Goal: Communication & Community: Answer question/provide support

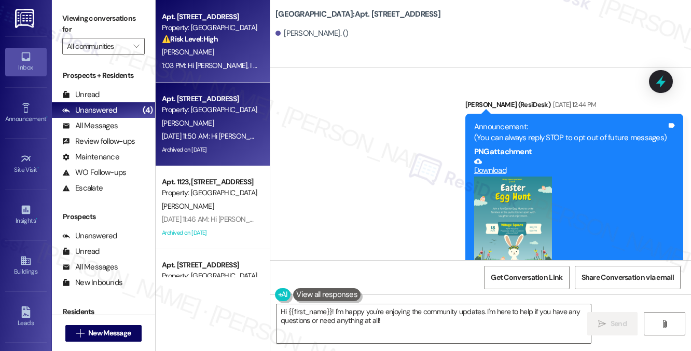
scroll to position [4432, 0]
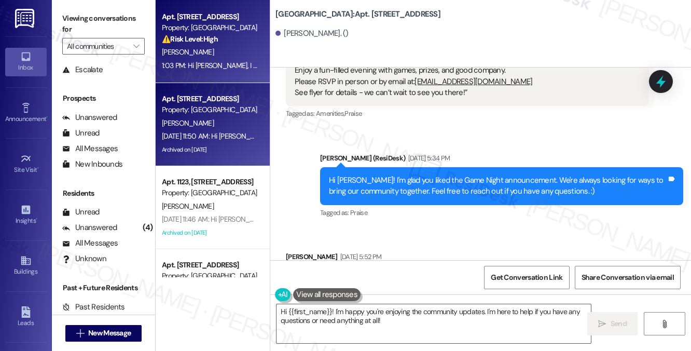
click at [216, 66] on div "1:03 PM: Hi [PERSON_NAME], I understand you haven't signed the new lease yet, a…" at bounding box center [508, 65] width 693 height 9
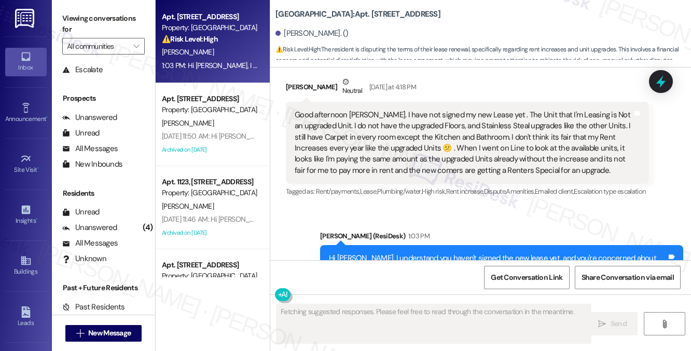
scroll to position [12612, 0]
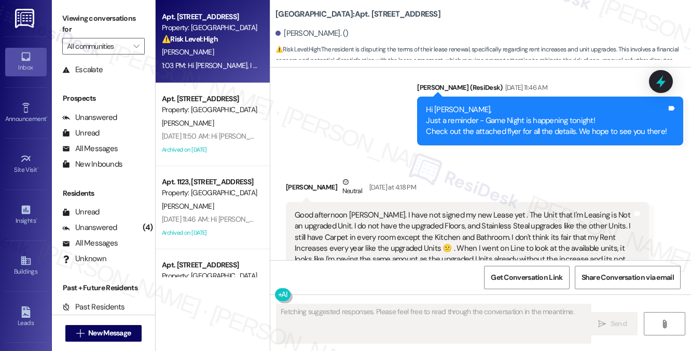
click at [385, 210] on div "Good afternoon [PERSON_NAME]. I have not signed my new Lease yet . The Unit tha…" at bounding box center [464, 243] width 338 height 67
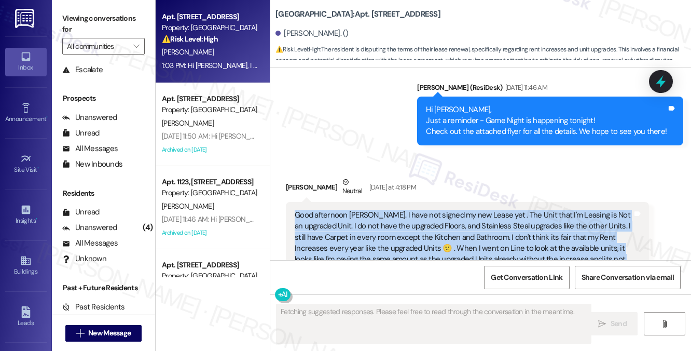
click at [385, 210] on div "Good afternoon [PERSON_NAME]. I have not signed my new Lease yet . The Unit tha…" at bounding box center [464, 243] width 338 height 67
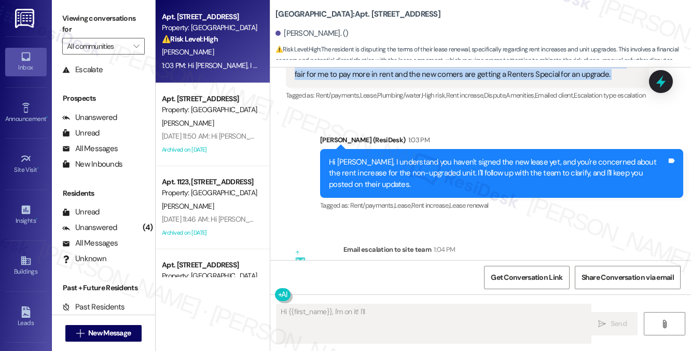
scroll to position [12798, 0]
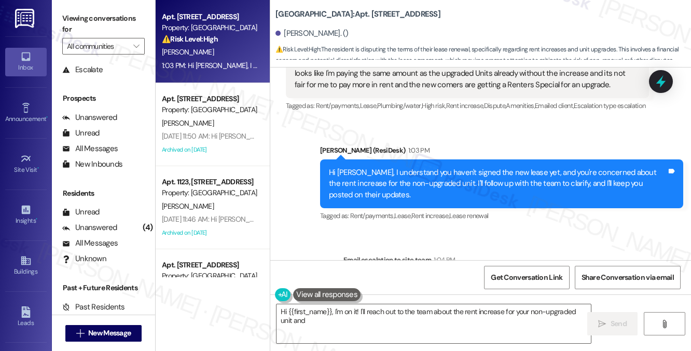
click at [384, 167] on div "Hi [PERSON_NAME], I understand you haven't signed the new lease yet, and you're…" at bounding box center [498, 183] width 338 height 33
type textarea "Hi {{first_name}}, I'm on it! I'll reach out to the team about the rent increas…"
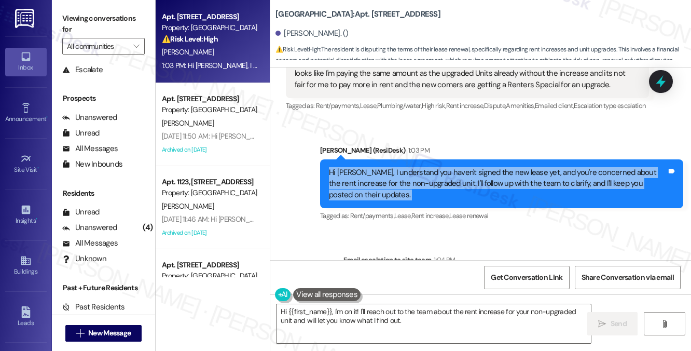
click at [384, 167] on div "Hi [PERSON_NAME], I understand you haven't signed the new lease yet, and you're…" at bounding box center [498, 183] width 338 height 33
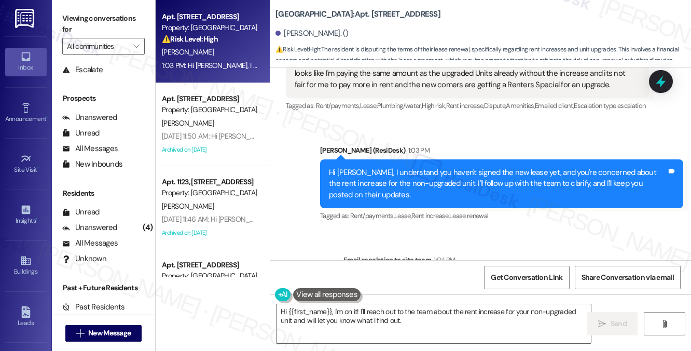
click at [435, 145] on div "[PERSON_NAME] (ResiDesk) 1:03 PM" at bounding box center [501, 152] width 363 height 15
click at [446, 167] on div "Hi [PERSON_NAME], I understand you haven't signed the new lease yet, and you're…" at bounding box center [498, 183] width 338 height 33
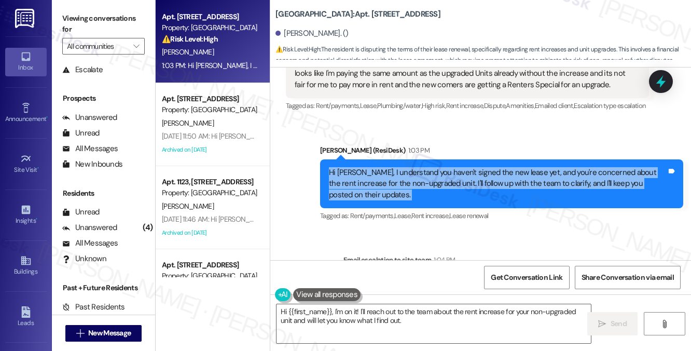
click at [446, 167] on div "Hi [PERSON_NAME], I understand you haven't signed the new lease yet, and you're…" at bounding box center [498, 183] width 338 height 33
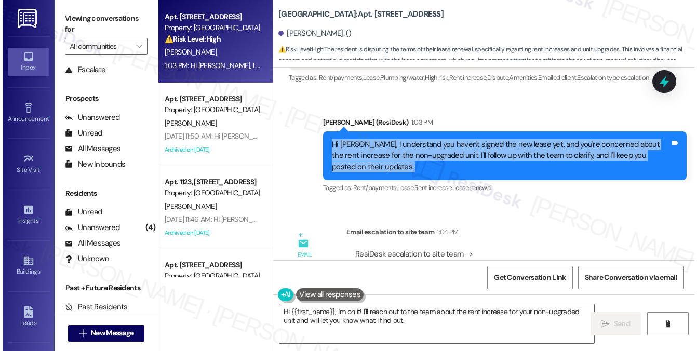
scroll to position [12850, 0]
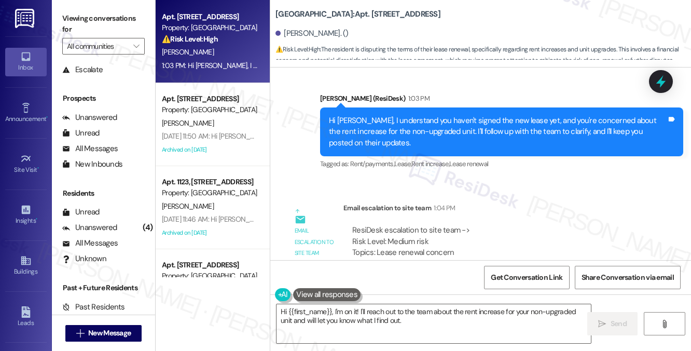
click at [445, 225] on div "ResiDesk escalation to site team -> Risk Level: Medium risk Topics: Lease renew…" at bounding box center [496, 247] width 288 height 45
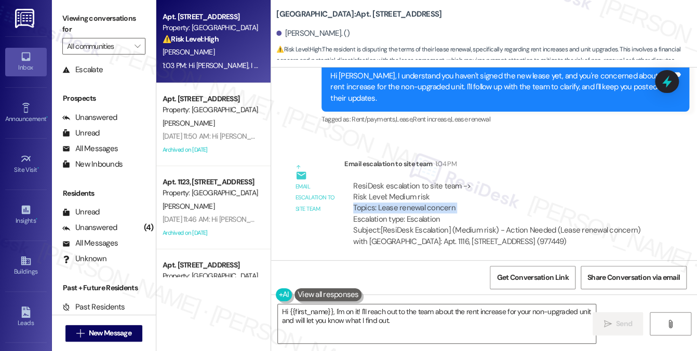
scroll to position [12817, 0]
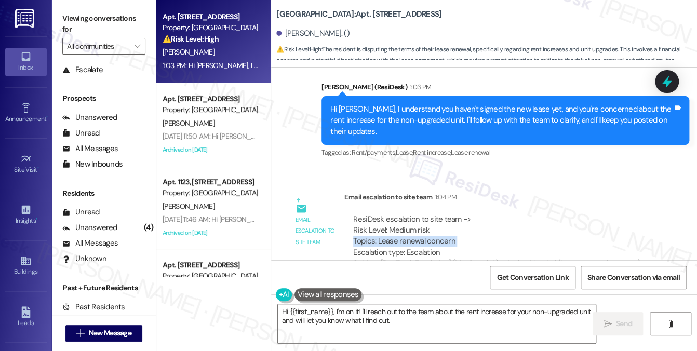
click at [417, 214] on div "ResiDesk escalation to site team -> Risk Level: Medium risk Topics: Lease renew…" at bounding box center [499, 236] width 292 height 45
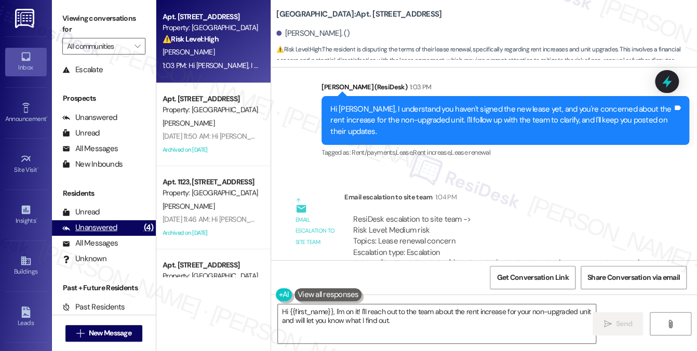
click at [96, 222] on div "Unanswered" at bounding box center [89, 227] width 55 height 11
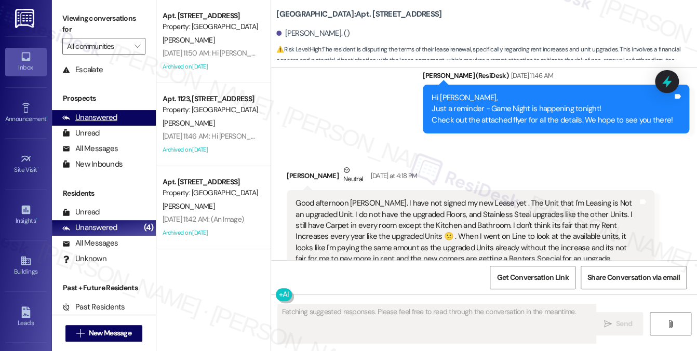
scroll to position [12578, 0]
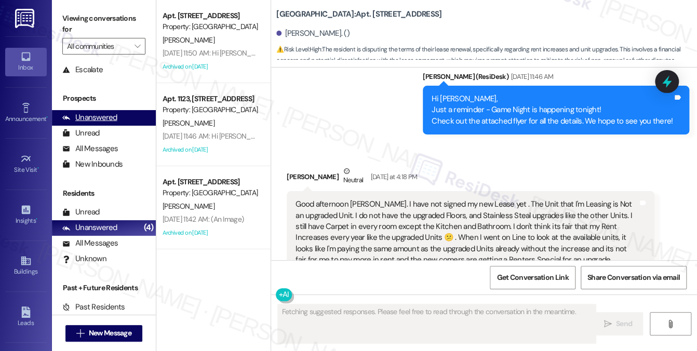
click at [104, 119] on div "Unanswered" at bounding box center [89, 117] width 55 height 11
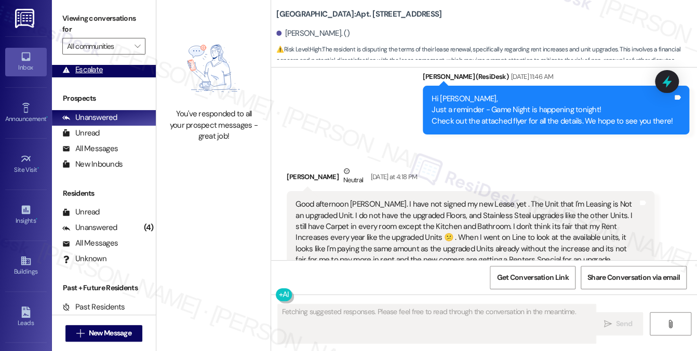
scroll to position [0, 0]
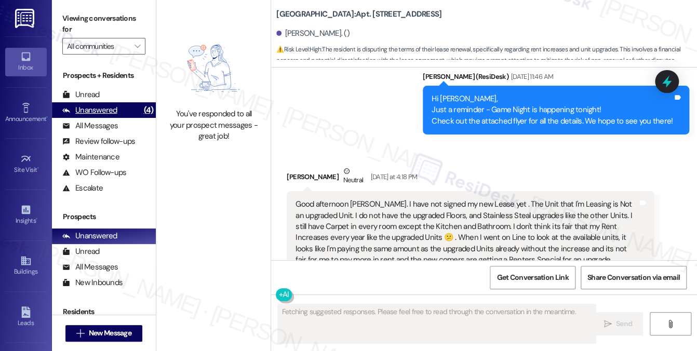
click at [112, 107] on div "Unanswered" at bounding box center [89, 110] width 55 height 11
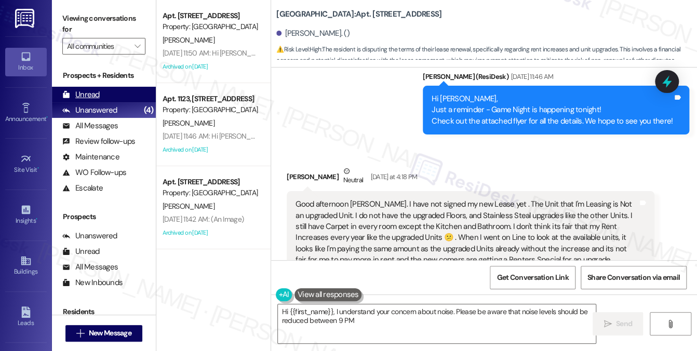
click at [106, 99] on div "Unread (0)" at bounding box center [104, 95] width 104 height 16
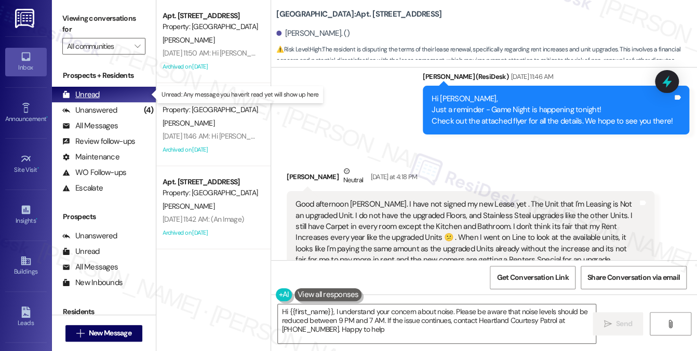
type textarea "Hi {{first_name}}, I understand your concern about noise. Please be aware that …"
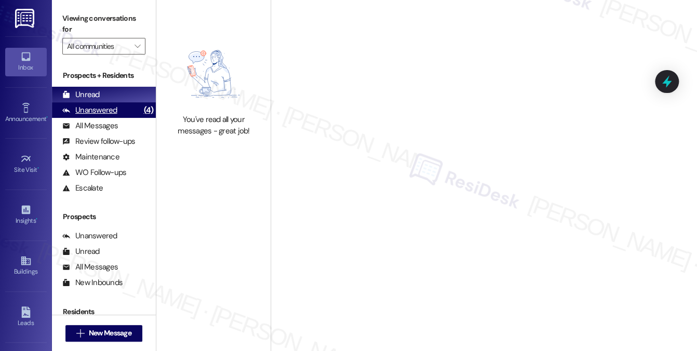
click at [144, 110] on div "(4)" at bounding box center [148, 110] width 15 height 16
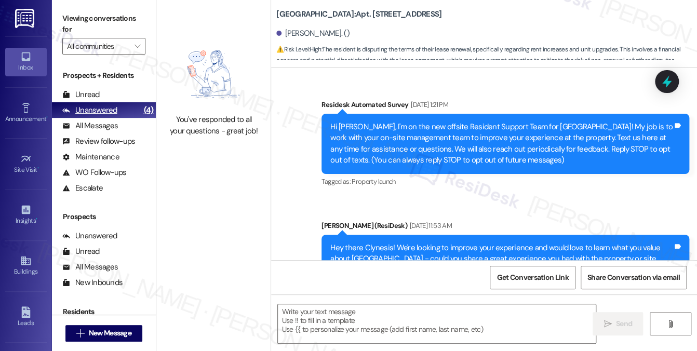
type textarea "Fetching suggested responses. Please feel free to read through the conversation…"
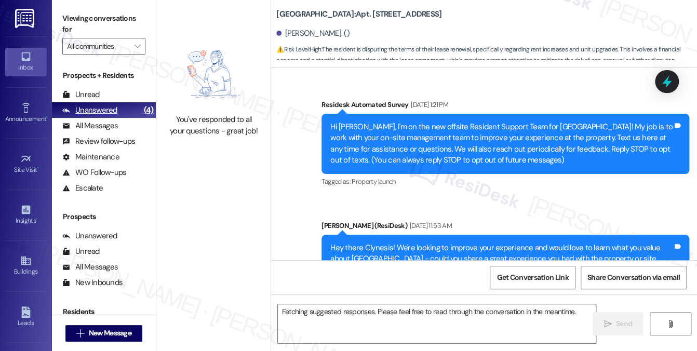
scroll to position [12911, 0]
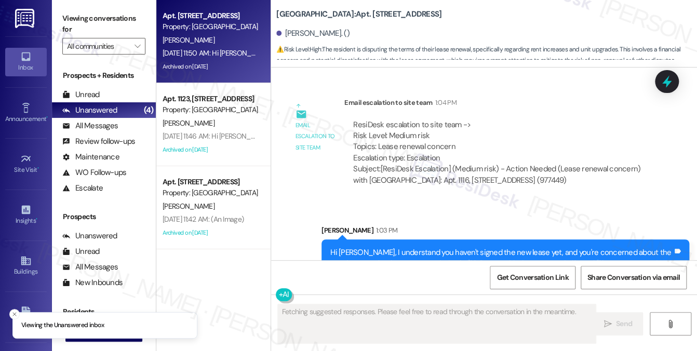
click at [239, 63] on div "Archived on [DATE]" at bounding box center [210, 66] width 98 height 13
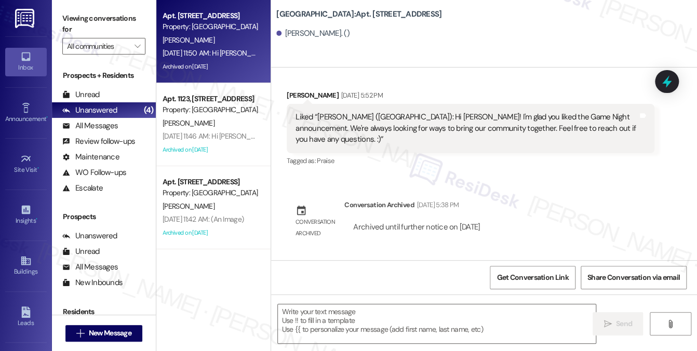
type textarea "Fetching suggested responses. Please feel free to read through the conversation…"
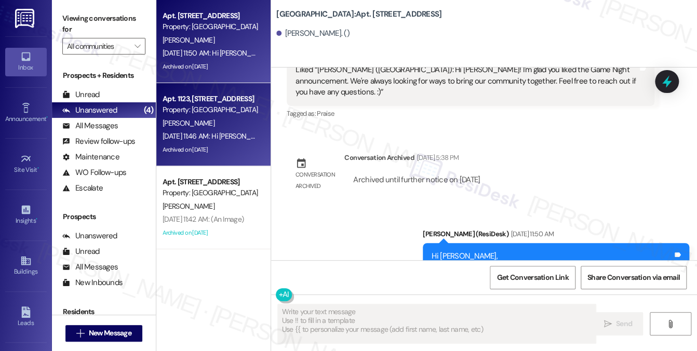
scroll to position [4680, 0]
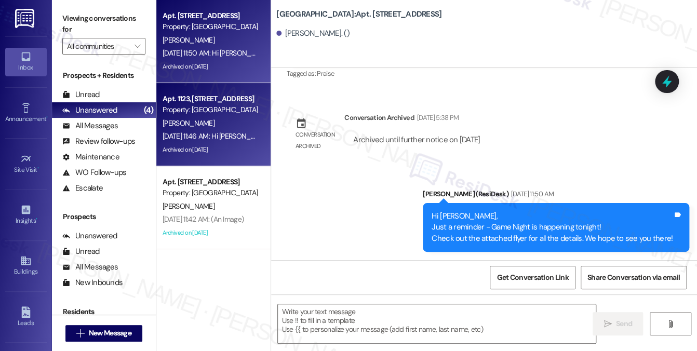
click at [233, 149] on div "Archived on [DATE]" at bounding box center [210, 149] width 98 height 13
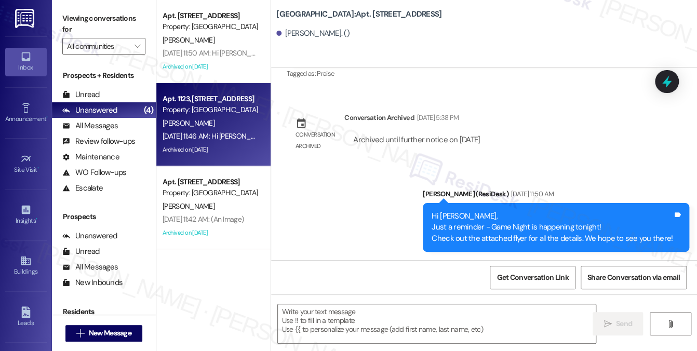
type textarea "Fetching suggested responses. Please feel free to read through the conversation…"
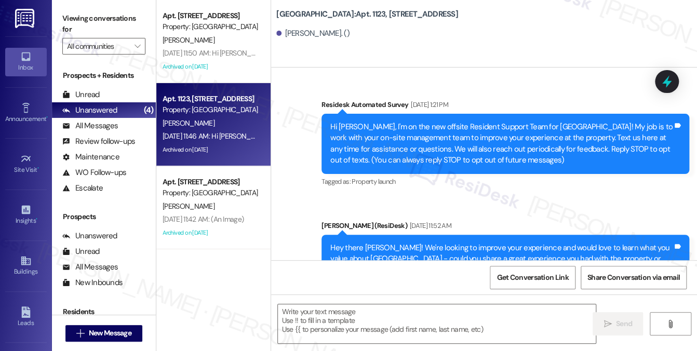
type textarea "Fetching suggested responses. Please feel free to read through the conversation…"
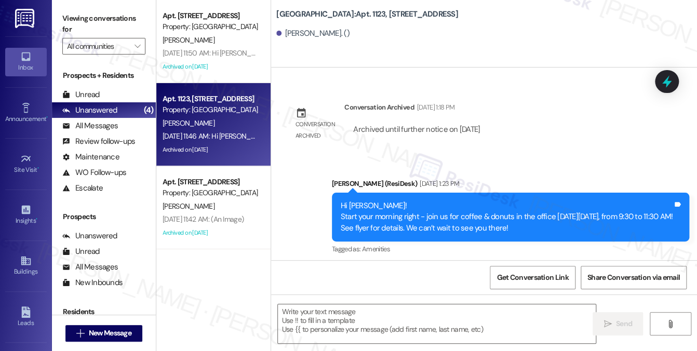
scroll to position [15247, 0]
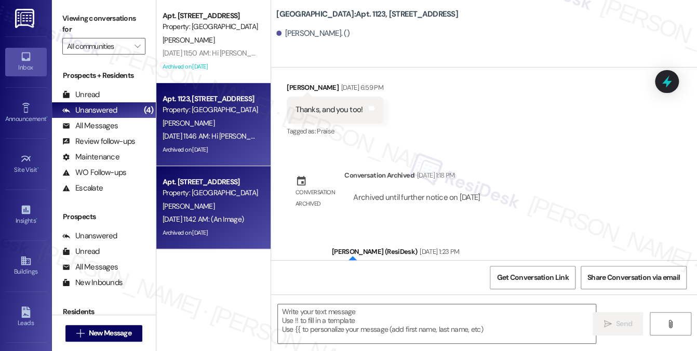
click at [220, 182] on div "Apt. [STREET_ADDRESS]" at bounding box center [210, 181] width 96 height 11
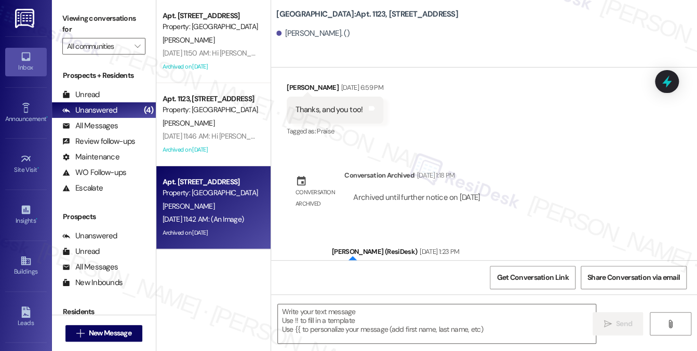
type textarea "Fetching suggested responses. Please feel free to read through the conversation…"
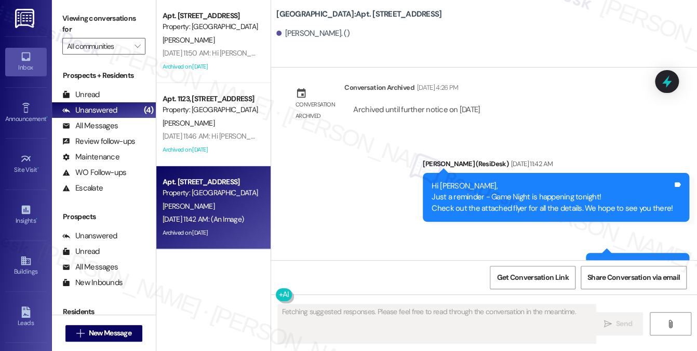
scroll to position [27805, 0]
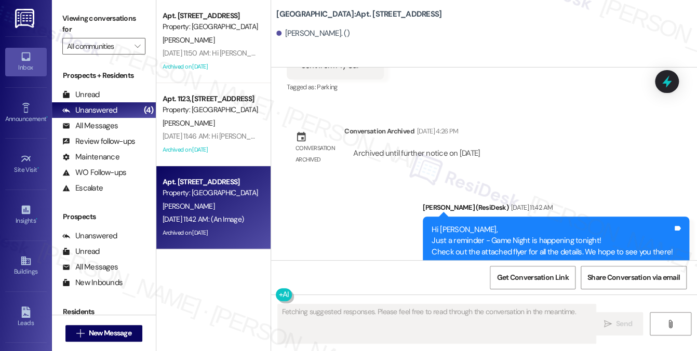
click at [455, 224] on div "Hi [PERSON_NAME], Just a reminder - Game Night is happening tonight! Check out …" at bounding box center [551, 240] width 241 height 33
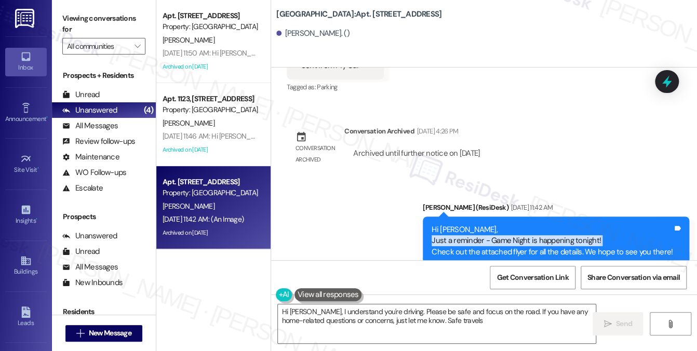
type textarea "Hi [PERSON_NAME], I understand you're driving. Please be safe and focus on the …"
